Goal: Information Seeking & Learning: Learn about a topic

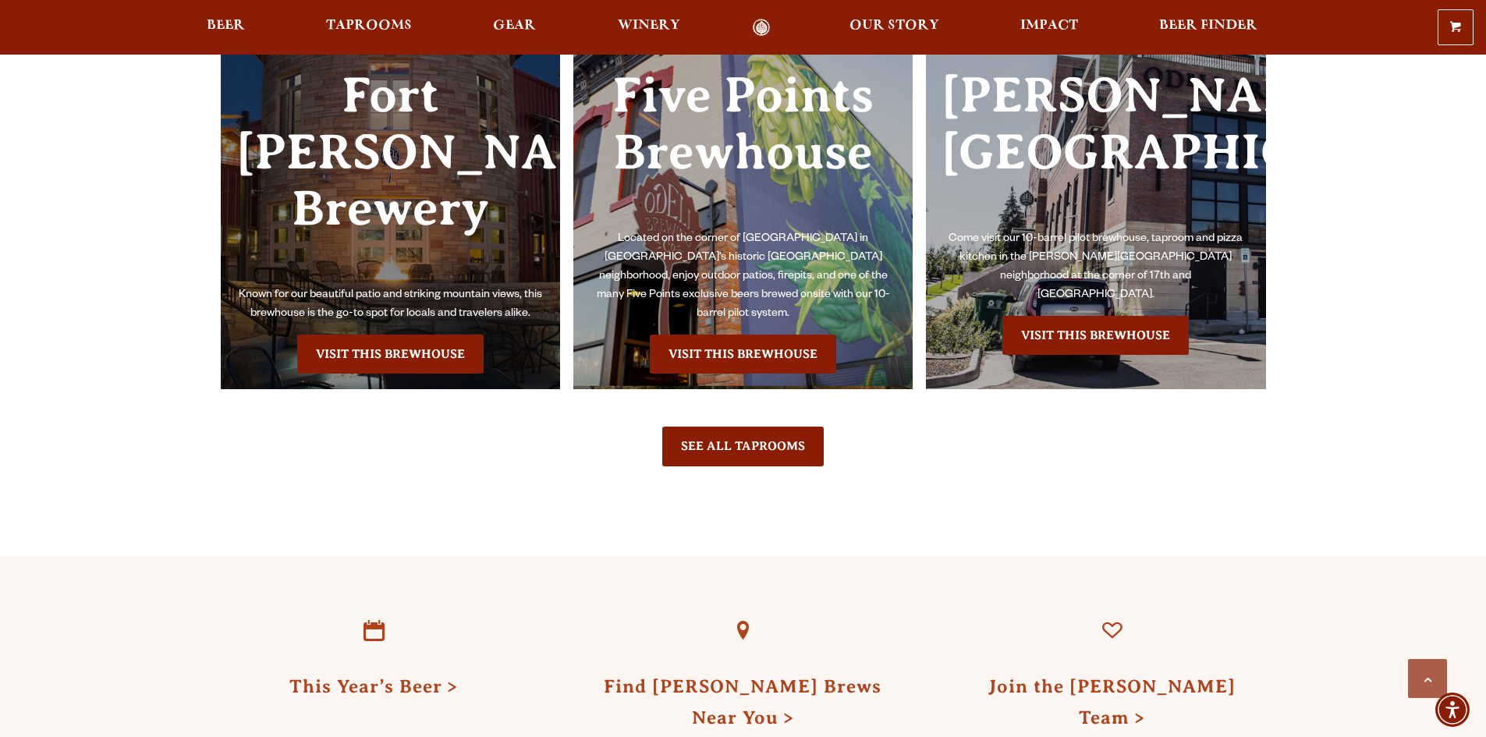
scroll to position [3773, 0]
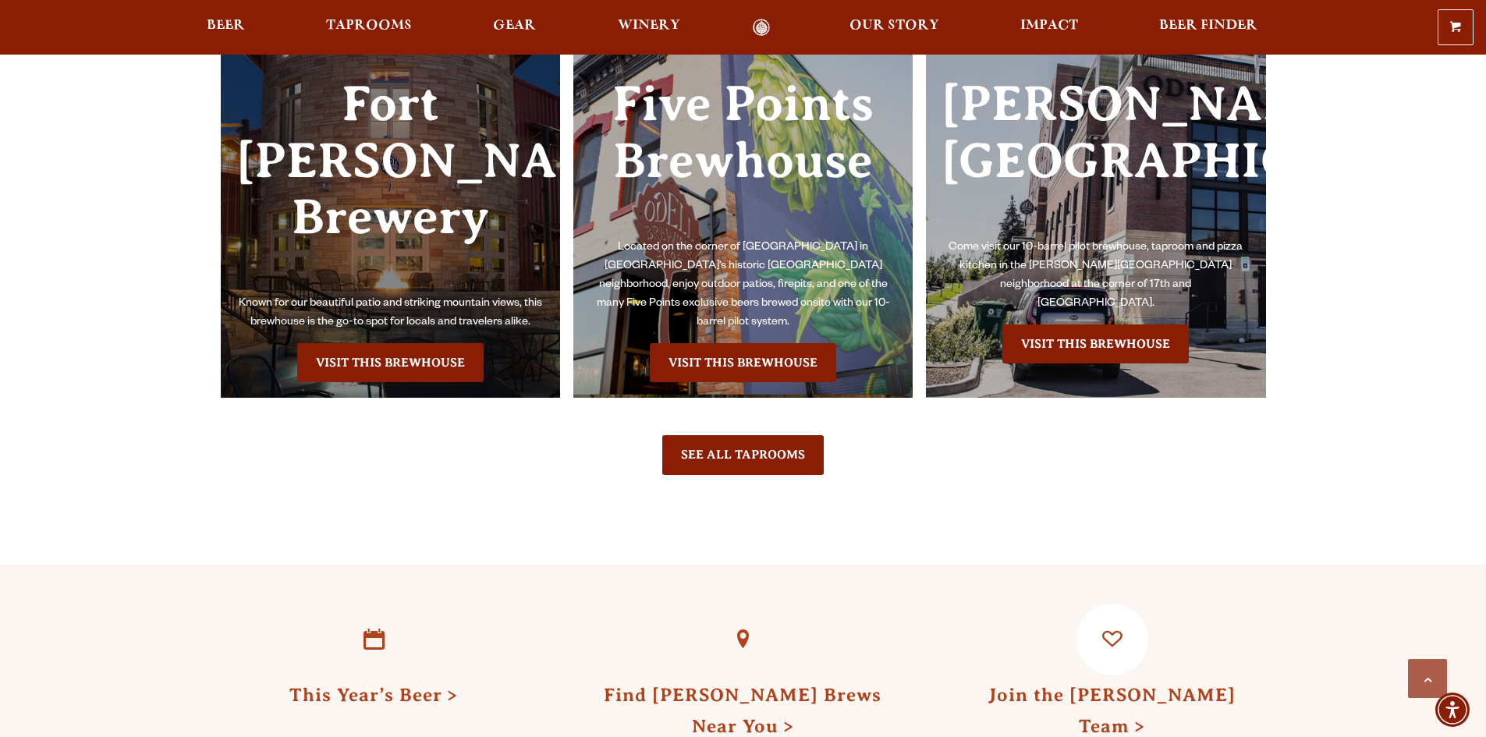
click at [1119, 685] on link "Join the [PERSON_NAME] Team" at bounding box center [1112, 710] width 247 height 51
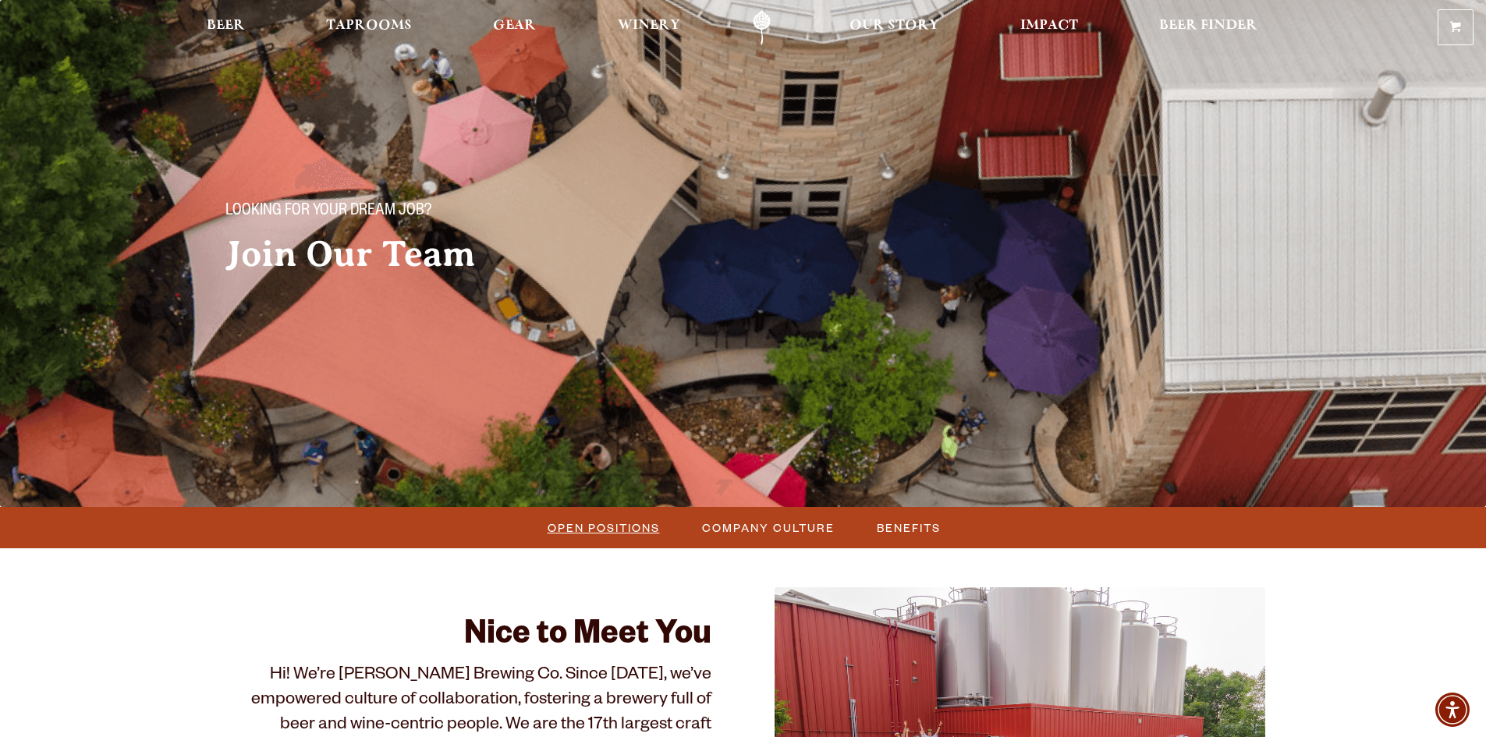
click at [601, 527] on span "Open Positions" at bounding box center [604, 528] width 112 height 23
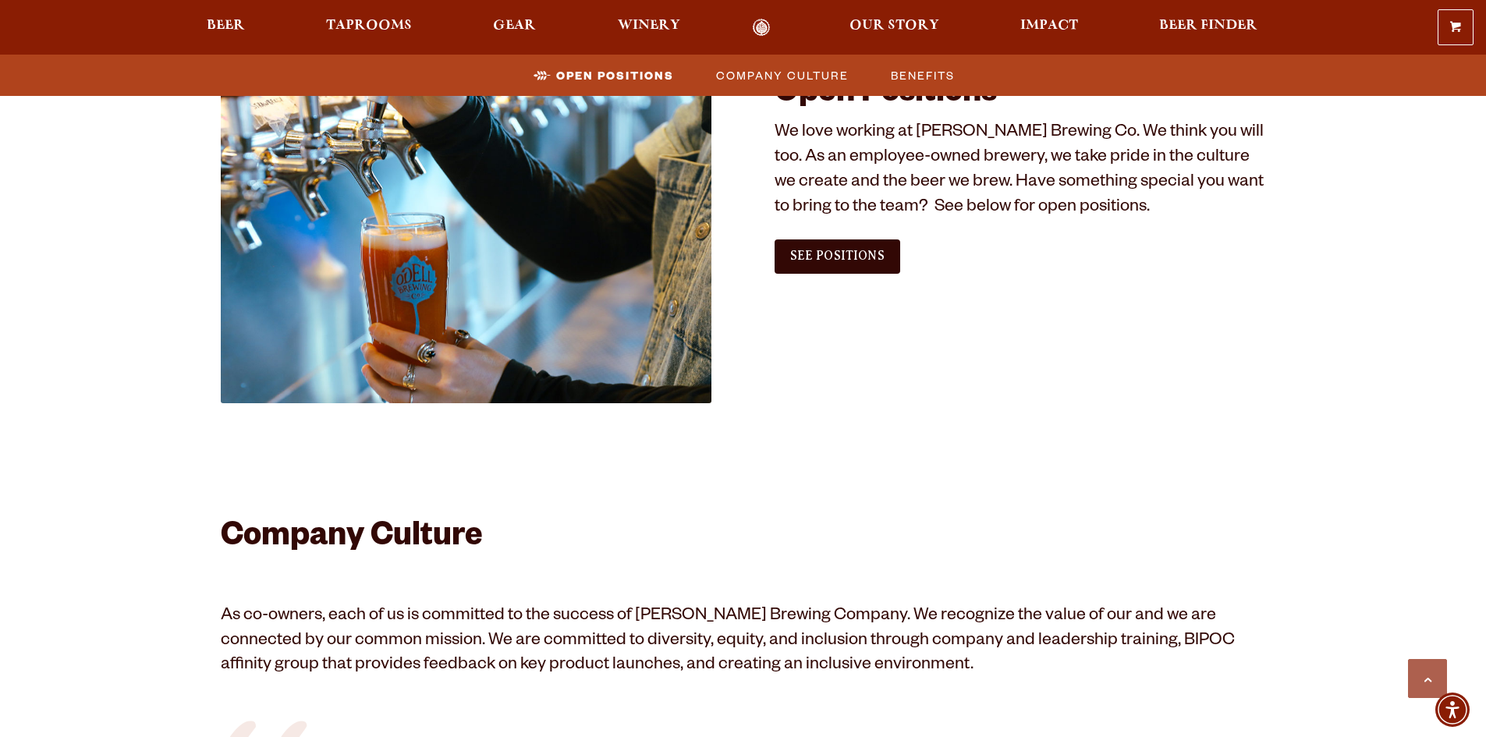
scroll to position [949, 0]
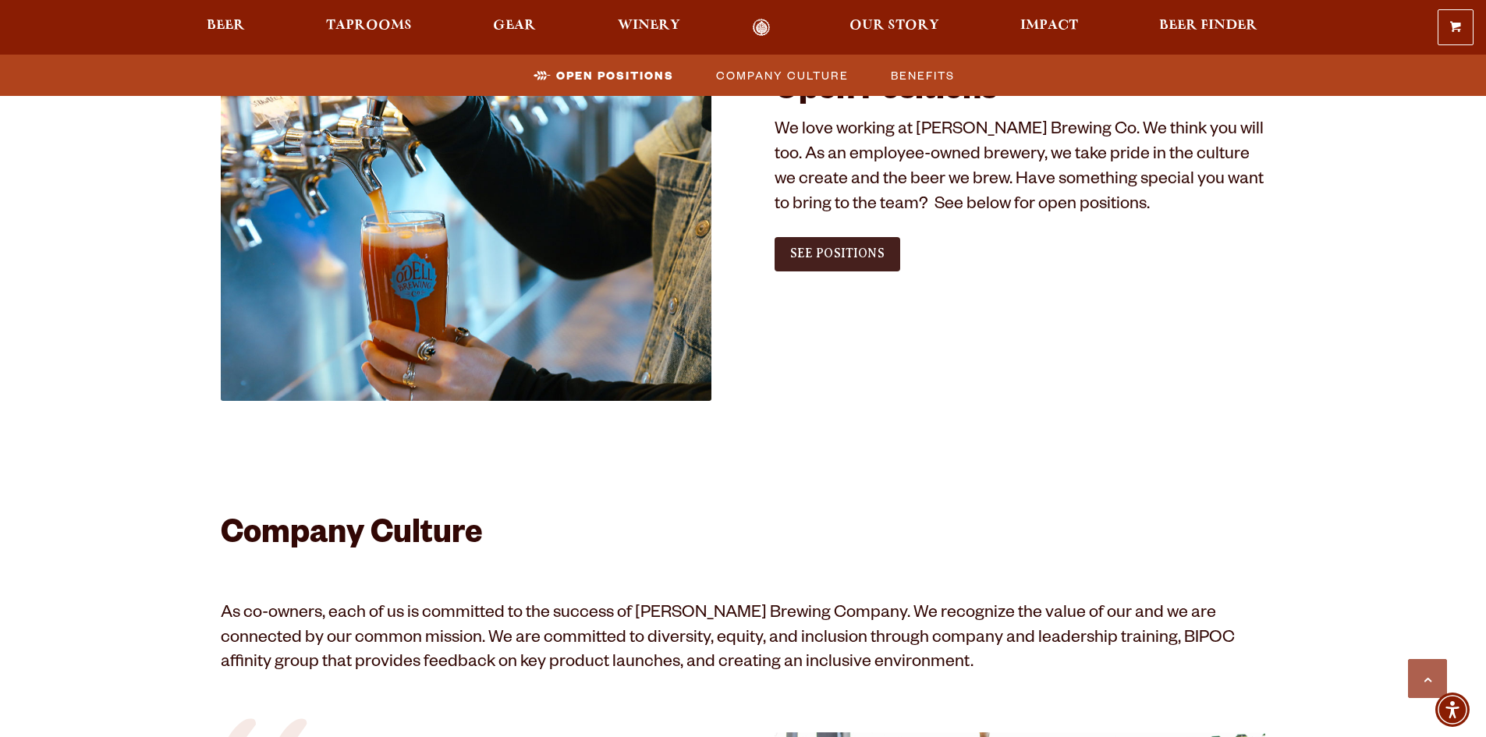
click at [869, 265] on link "See Positions" at bounding box center [838, 254] width 126 height 34
